Goal: Transaction & Acquisition: Purchase product/service

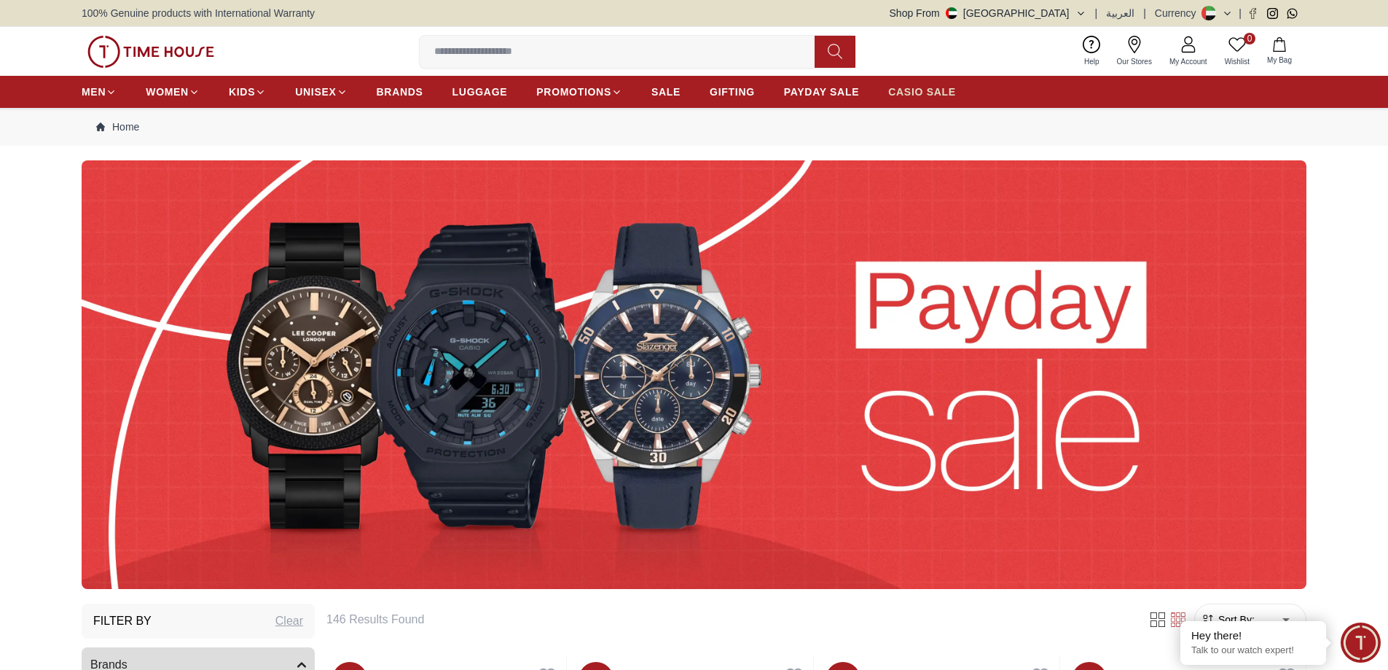
click at [888, 95] on span "CASIO SALE" at bounding box center [922, 92] width 68 height 15
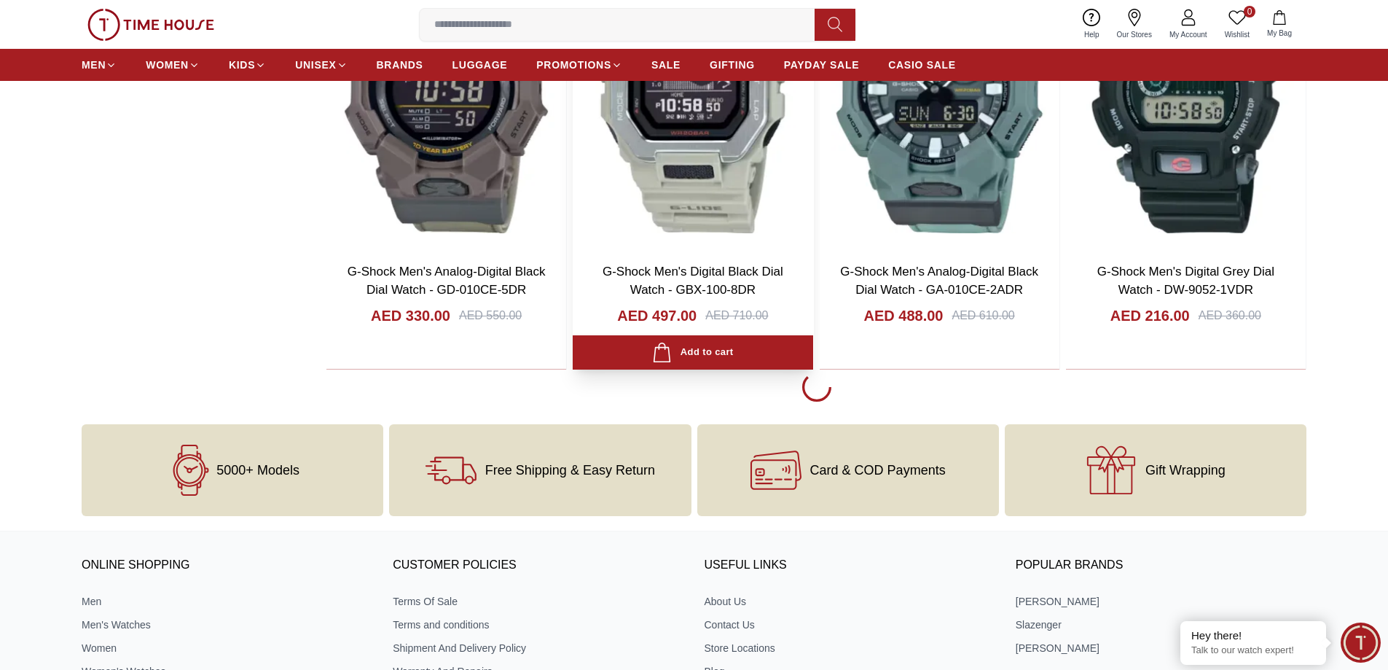
scroll to position [2478, 0]
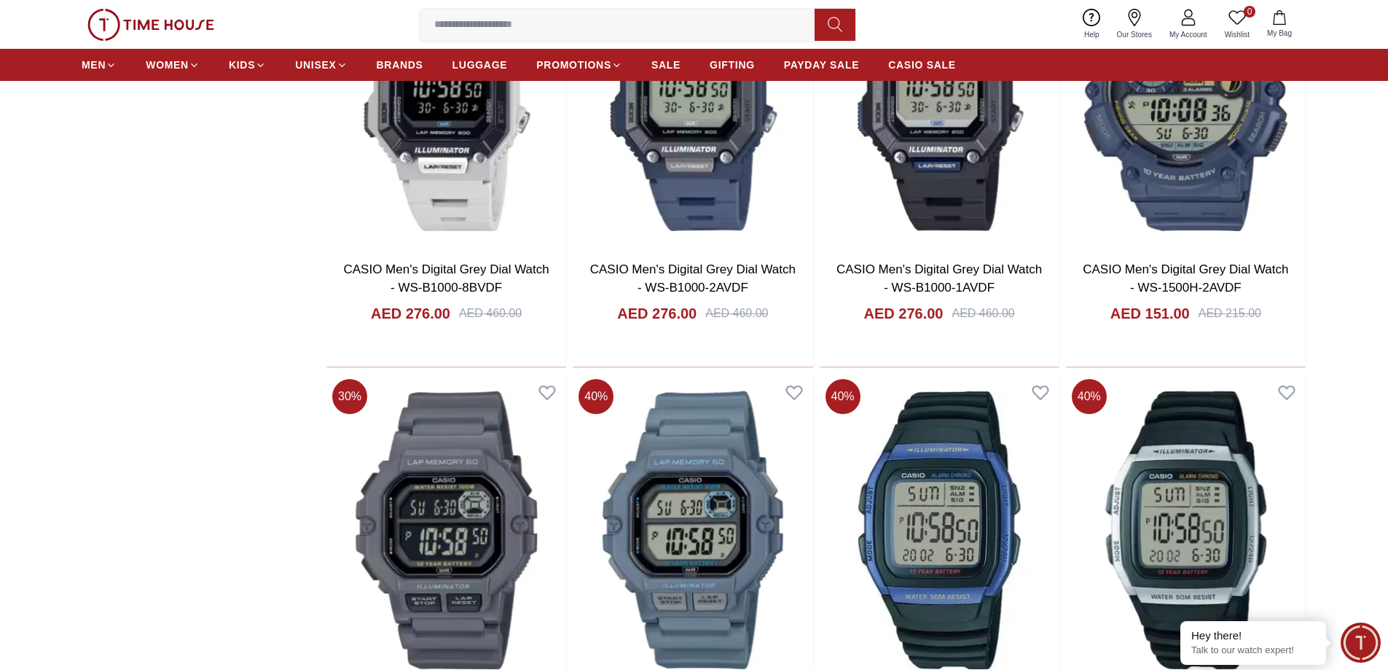
scroll to position [6558, 0]
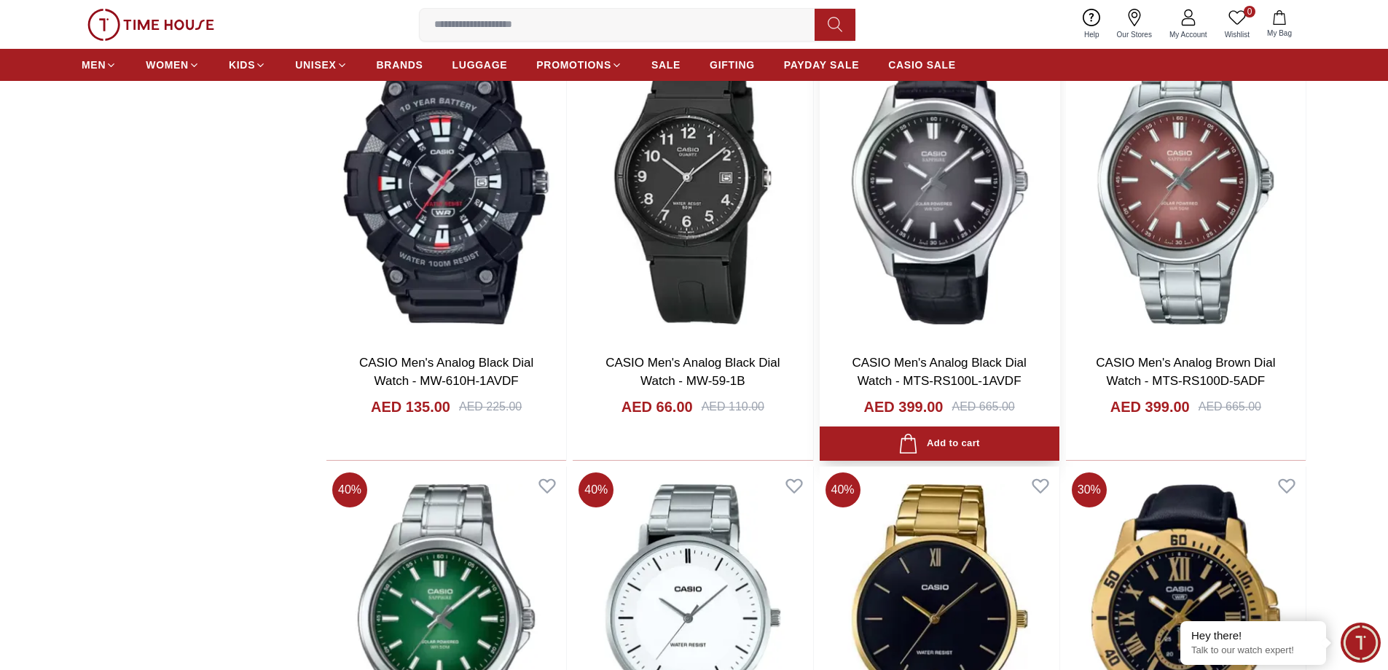
scroll to position [8818, 0]
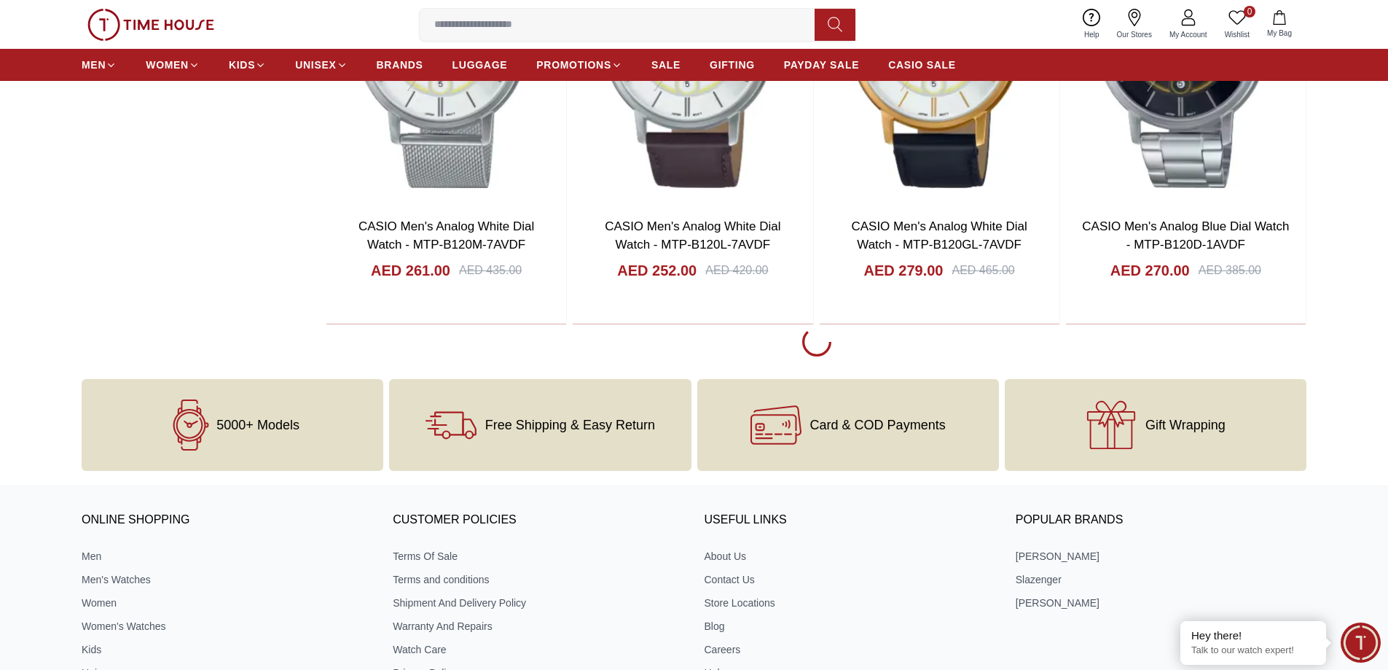
scroll to position [11295, 0]
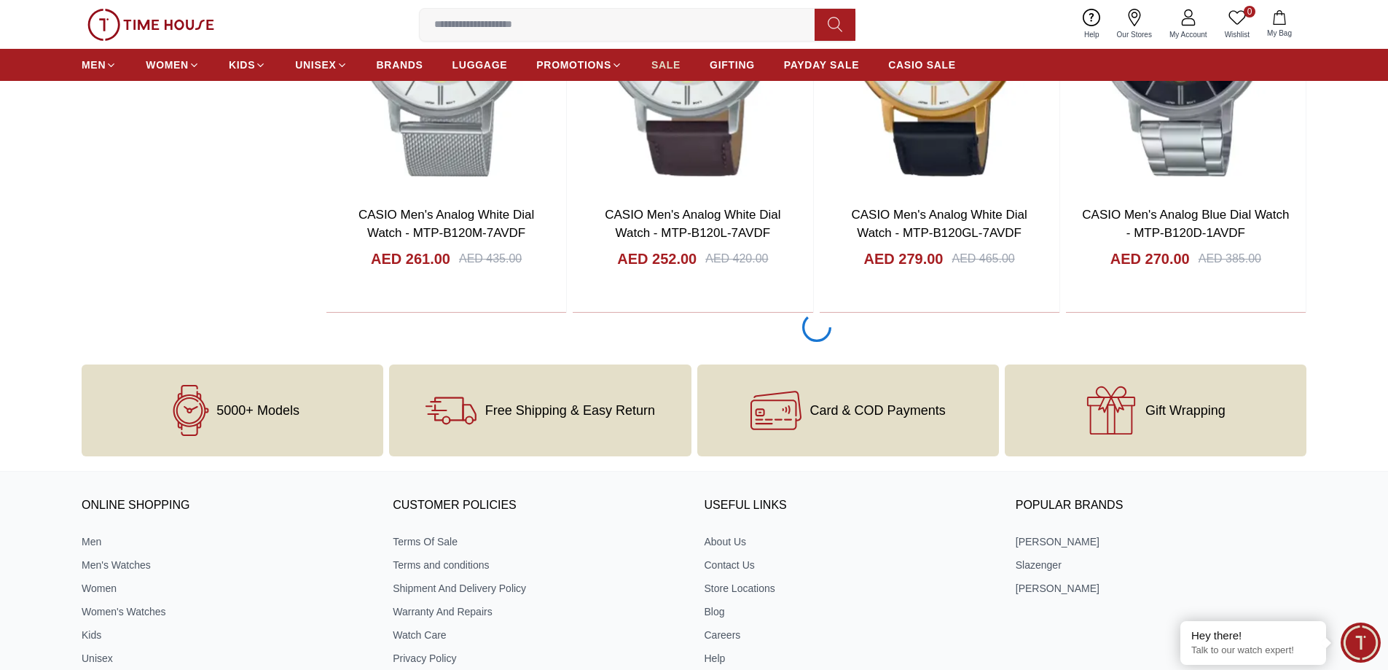
click at [651, 62] on span "SALE" at bounding box center [665, 65] width 29 height 15
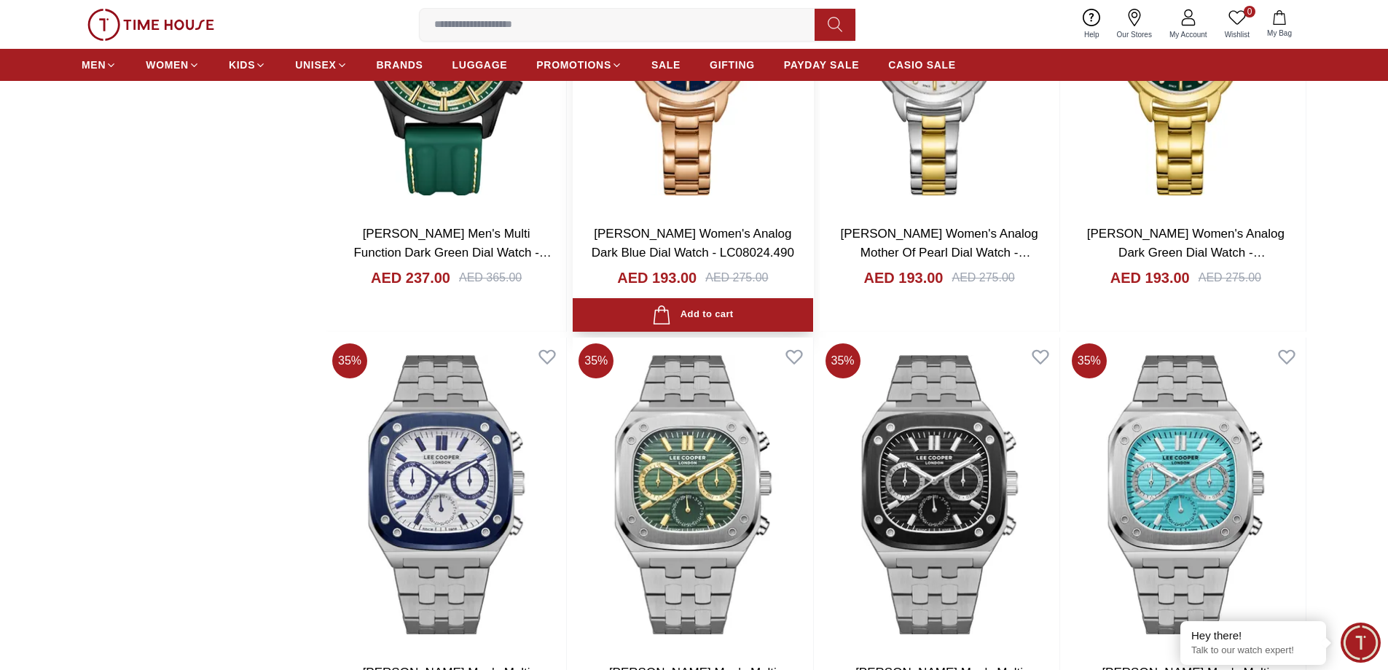
scroll to position [2259, 0]
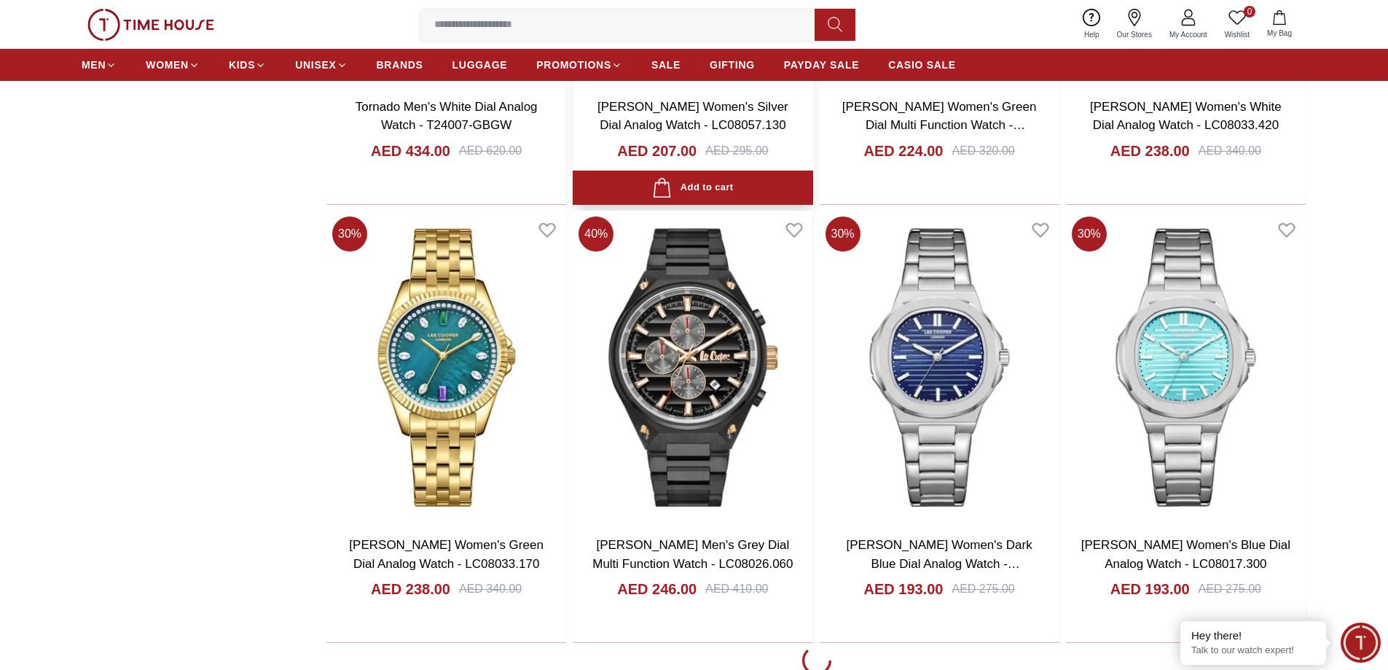
scroll to position [6777, 0]
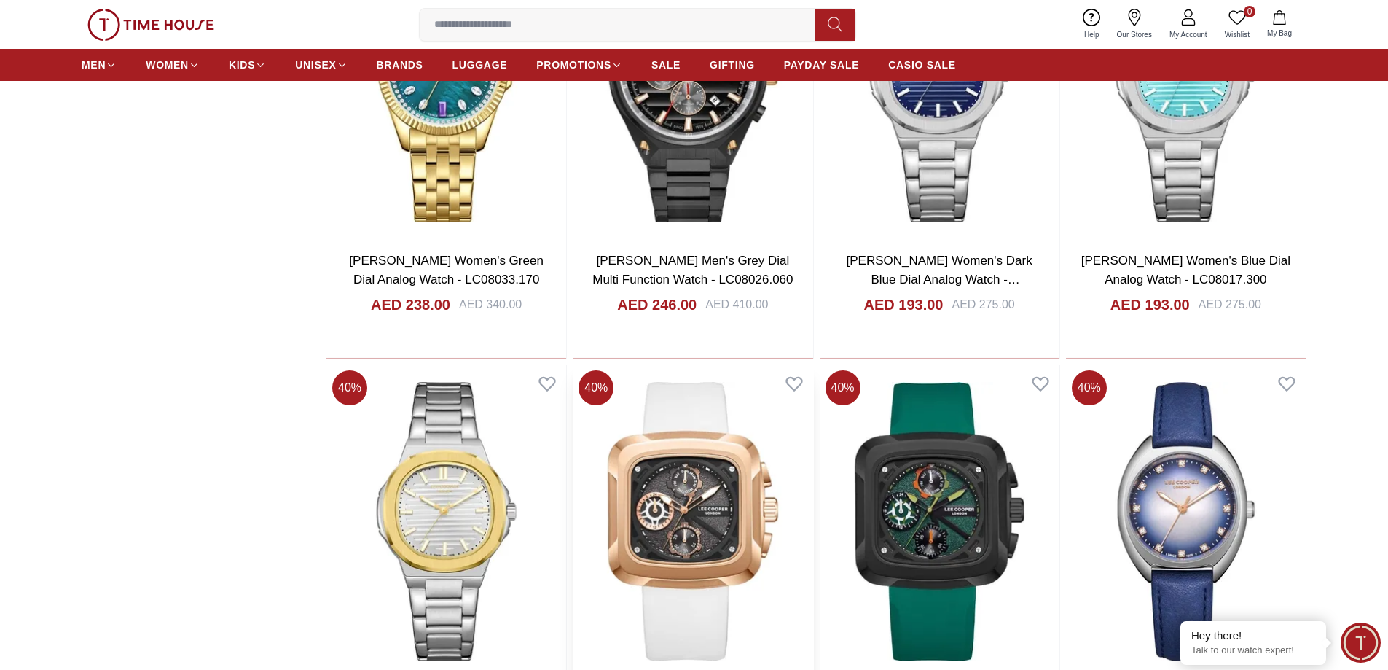
scroll to position [7068, 0]
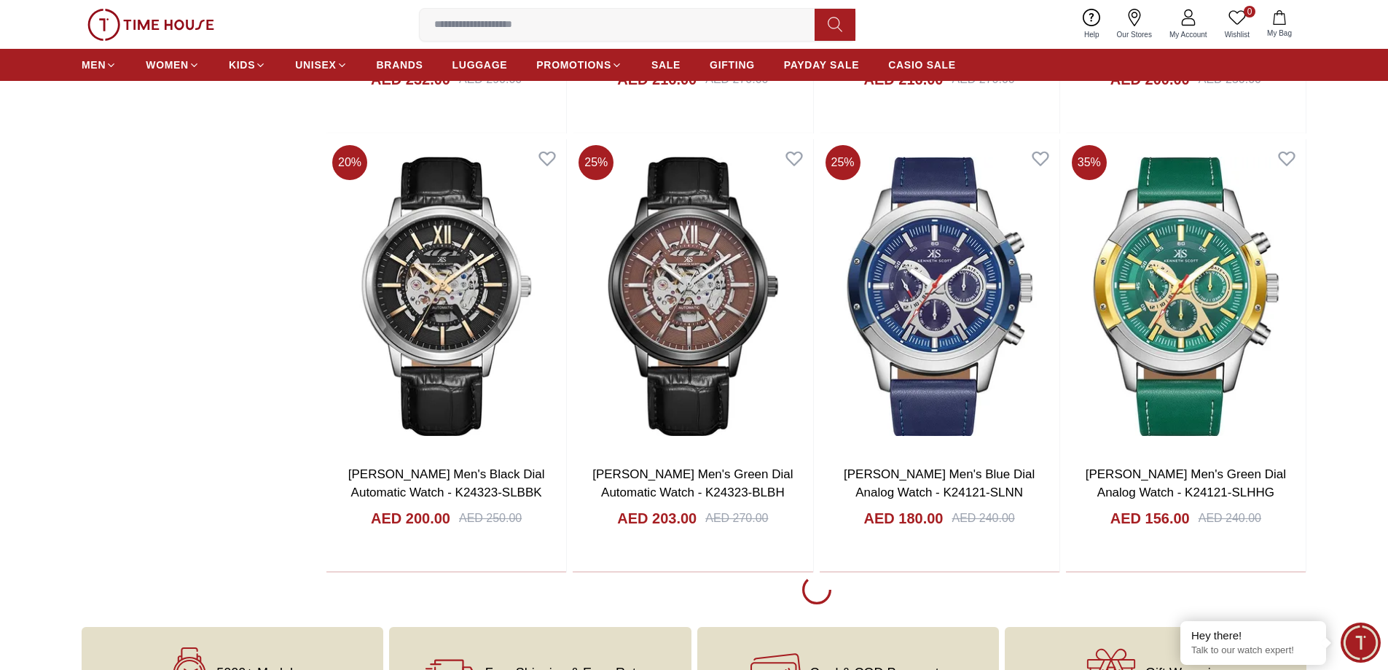
scroll to position [11149, 0]
